Goal: Task Accomplishment & Management: Manage account settings

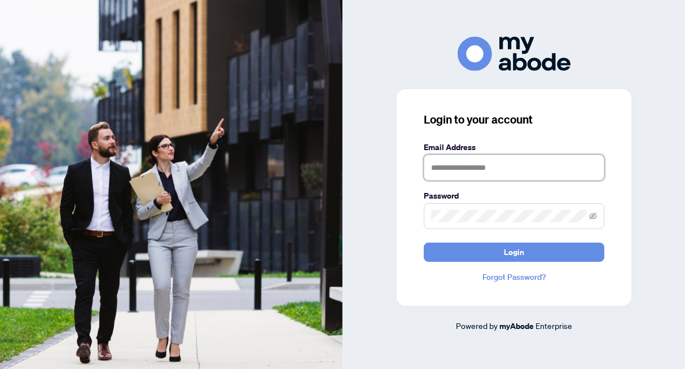
click at [460, 173] on input "text" at bounding box center [514, 168] width 181 height 26
type input "**********"
click at [424, 243] on button "Login" at bounding box center [514, 252] width 181 height 19
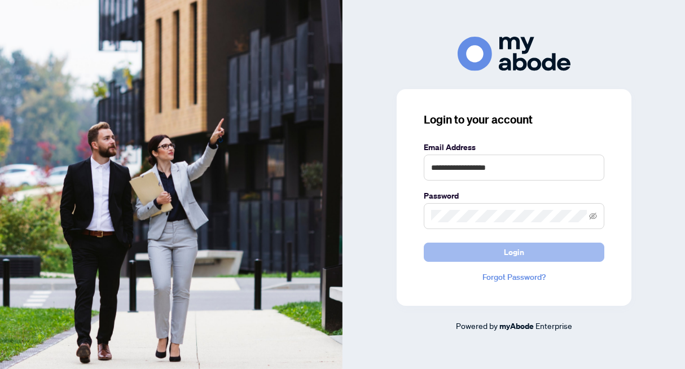
click at [490, 254] on button "Login" at bounding box center [514, 252] width 181 height 19
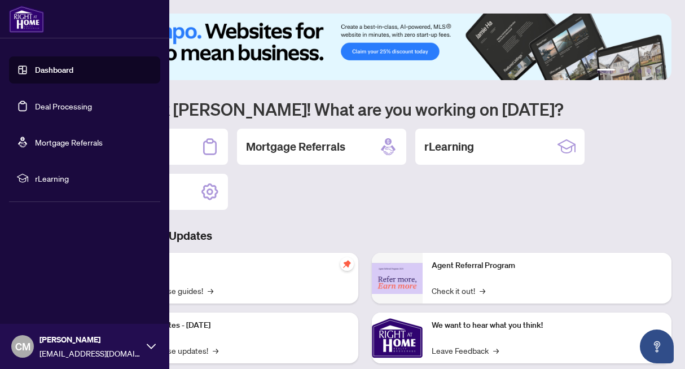
click at [27, 19] on img at bounding box center [26, 19] width 35 height 27
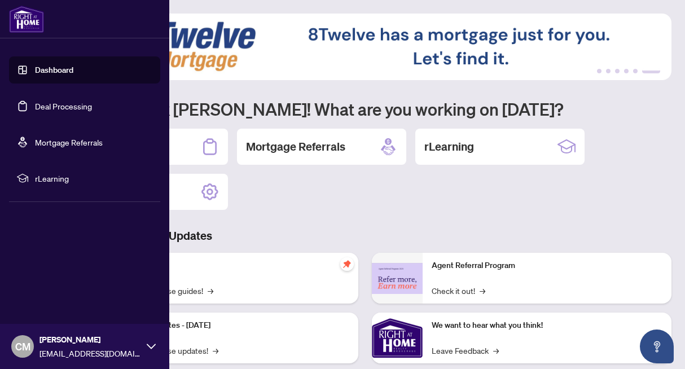
click at [29, 19] on img at bounding box center [26, 19] width 35 height 27
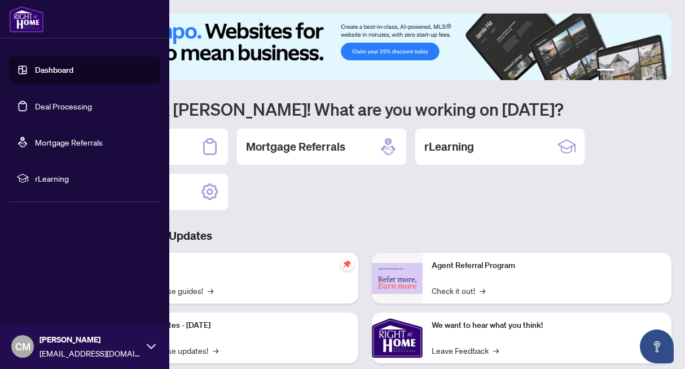
click at [32, 21] on img at bounding box center [26, 19] width 35 height 27
